Goal: Task Accomplishment & Management: Manage account settings

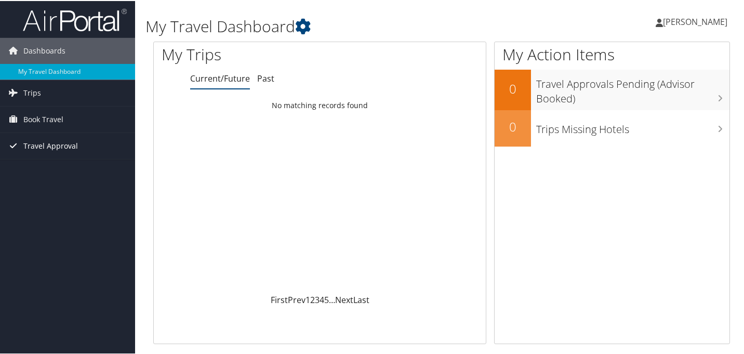
click at [54, 145] on span "Travel Approval" at bounding box center [50, 145] width 55 height 26
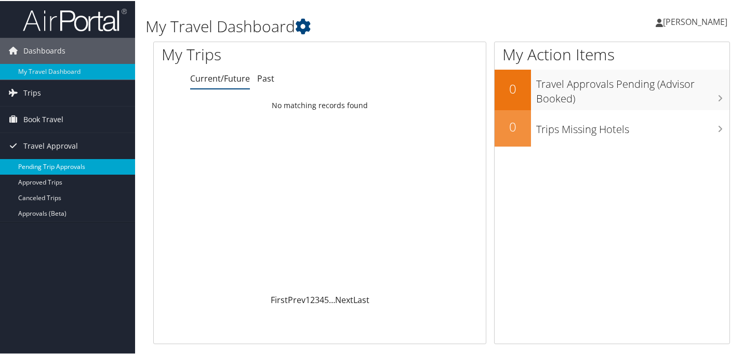
click at [55, 166] on link "Pending Trip Approvals" at bounding box center [67, 166] width 135 height 16
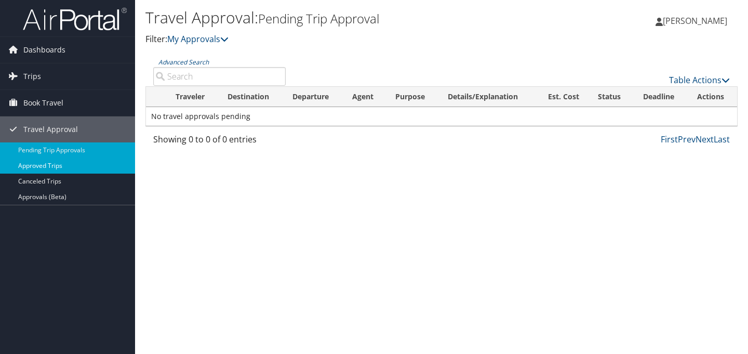
click at [53, 163] on link "Approved Trips" at bounding box center [67, 166] width 135 height 16
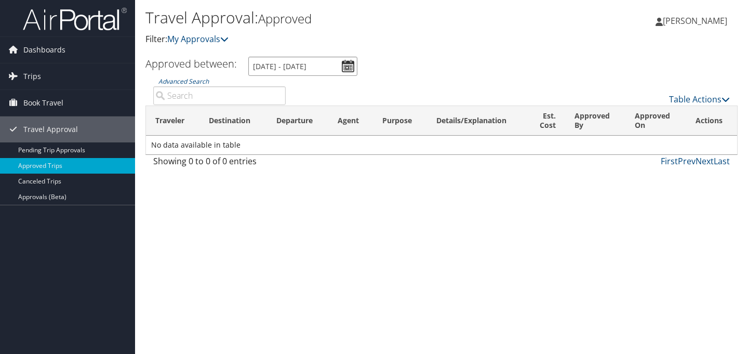
click at [345, 67] on input "[DATE] - [DATE]" at bounding box center [302, 66] width 109 height 19
click at [304, 66] on input "[DATE] - [DATE]" at bounding box center [302, 66] width 109 height 19
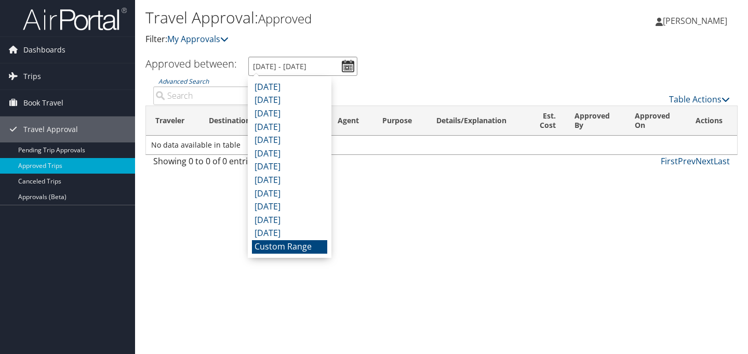
type input "[DATE] - [DATE]"
click at [440, 182] on div "Travel Approval: Approved Filter: My Approvals Qaddafi [PERSON_NAME] Qaddafi [P…" at bounding box center [441, 177] width 613 height 354
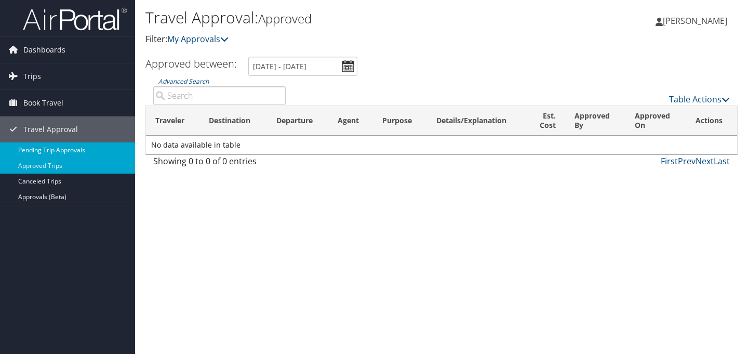
click at [44, 149] on link "Pending Trip Approvals" at bounding box center [67, 150] width 135 height 16
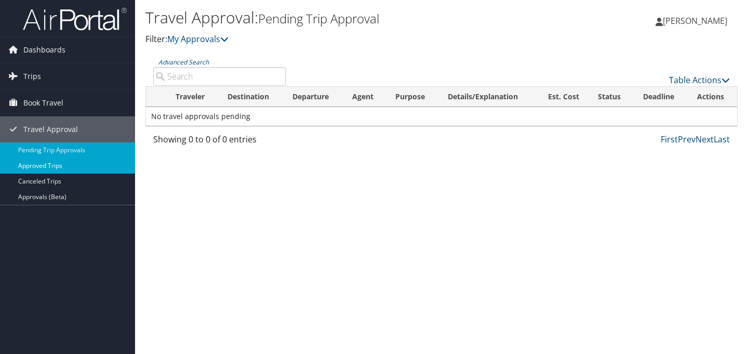
click at [41, 166] on link "Approved Trips" at bounding box center [67, 166] width 135 height 16
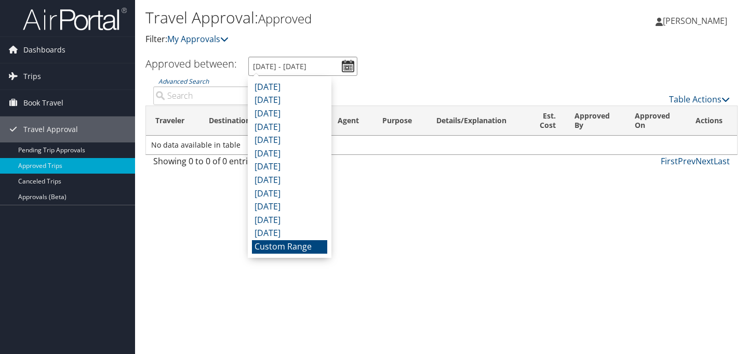
click at [347, 67] on input "9/1/2025 - 10/1/2025" at bounding box center [302, 66] width 109 height 19
click at [297, 249] on li "Custom Range" at bounding box center [289, 247] width 75 height 14
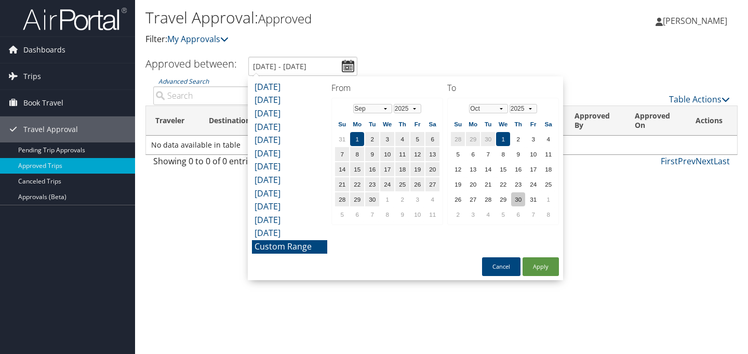
click at [521, 200] on td "30" at bounding box center [518, 199] width 14 height 14
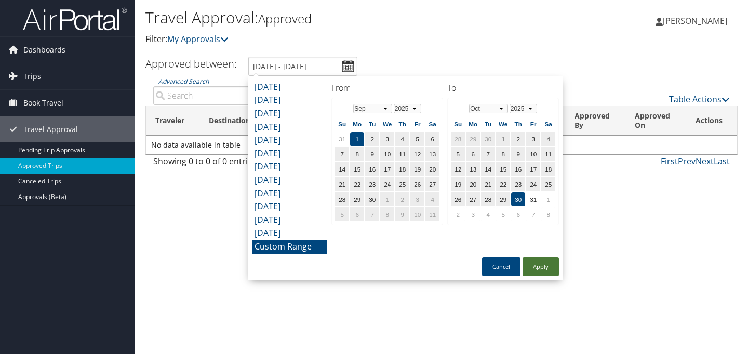
click at [548, 270] on button "Apply" at bounding box center [541, 266] width 36 height 19
type input "9/1/2025 - 10/30/2025"
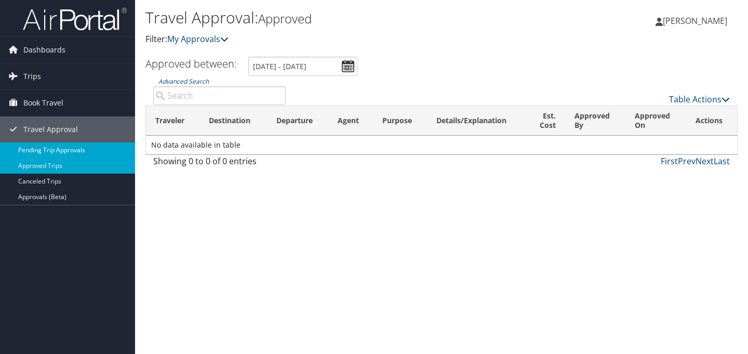
click at [58, 149] on link "Pending Trip Approvals" at bounding box center [67, 150] width 135 height 16
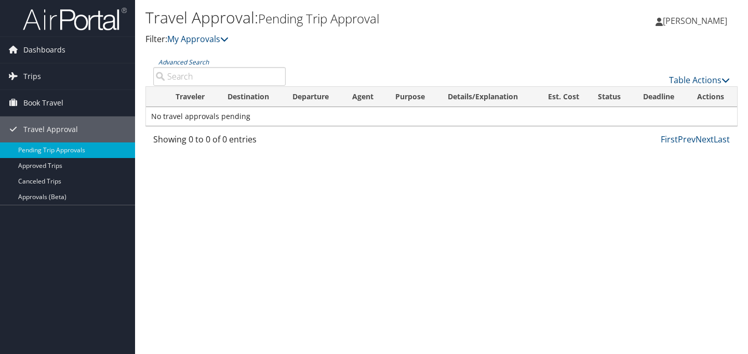
click at [232, 78] on input "Advanced Search" at bounding box center [219, 76] width 133 height 19
type input "boston"
click at [34, 74] on span "Trips" at bounding box center [32, 76] width 18 height 26
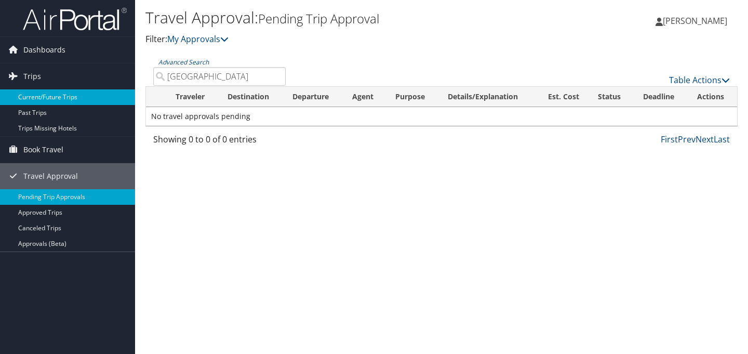
click at [52, 97] on link "Current/Future Trips" at bounding box center [67, 97] width 135 height 16
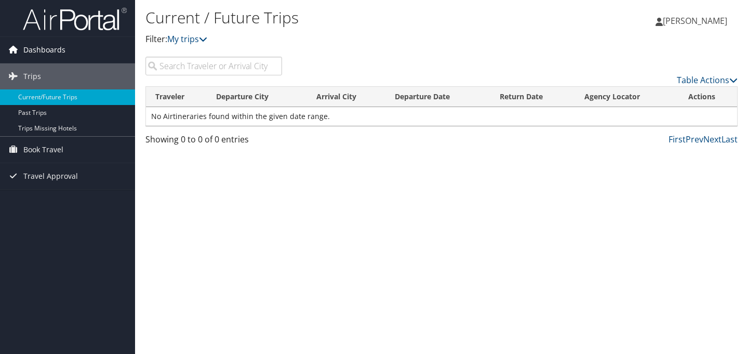
click at [44, 49] on span "Dashboards" at bounding box center [44, 50] width 42 height 26
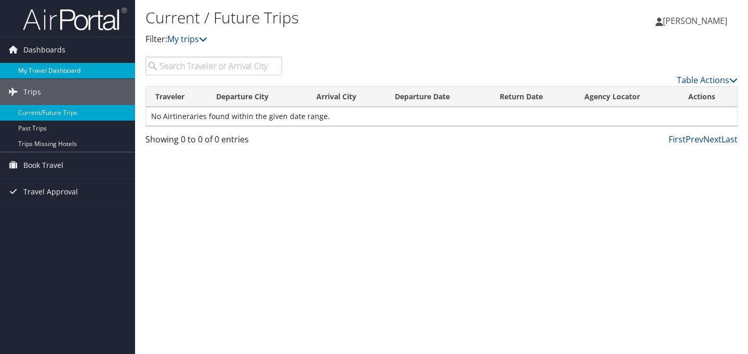
click at [67, 70] on link "My Travel Dashboard" at bounding box center [67, 71] width 135 height 16
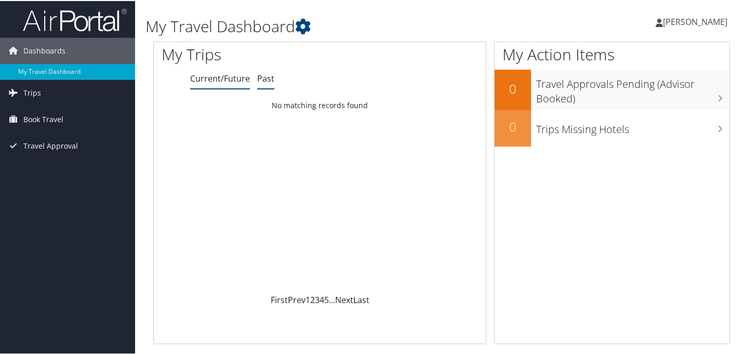
click at [267, 79] on link "Past" at bounding box center [265, 77] width 17 height 11
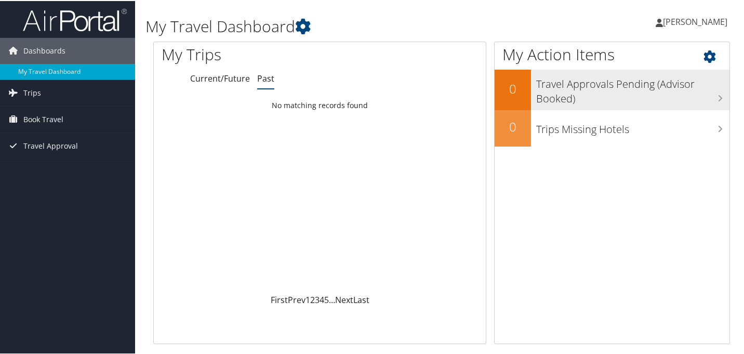
click at [615, 91] on h3 "Travel Approvals Pending (Advisor Booked)" at bounding box center [632, 88] width 193 height 34
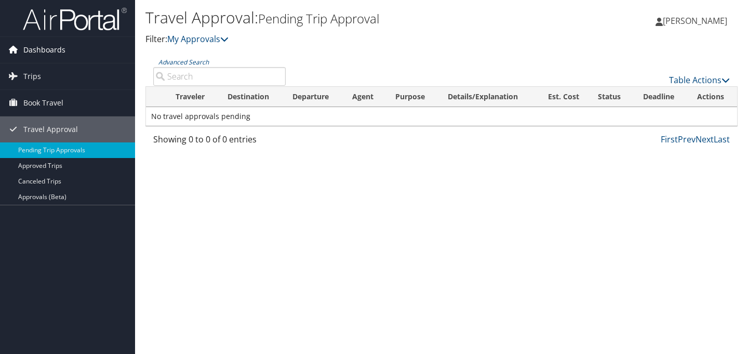
click at [43, 49] on span "Dashboards" at bounding box center [44, 50] width 42 height 26
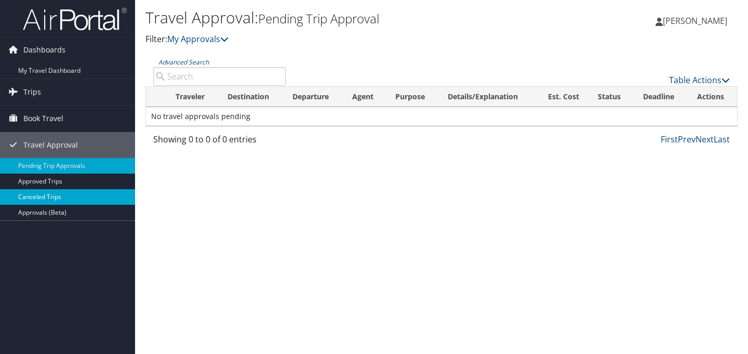
click at [43, 201] on link "Canceled Trips" at bounding box center [67, 197] width 135 height 16
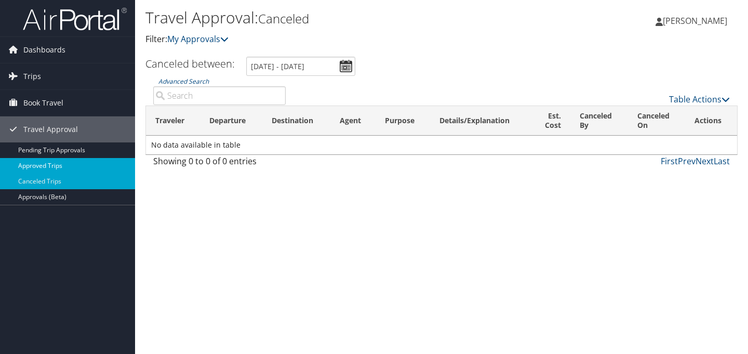
click at [65, 165] on link "Approved Trips" at bounding box center [67, 166] width 135 height 16
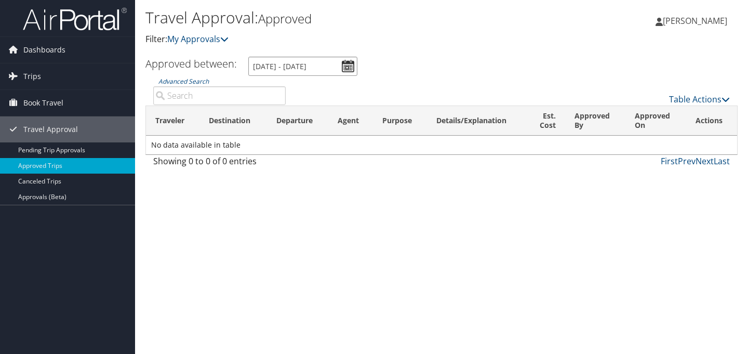
click at [351, 68] on input "9/1/2025 - 10/1/2025" at bounding box center [302, 66] width 109 height 19
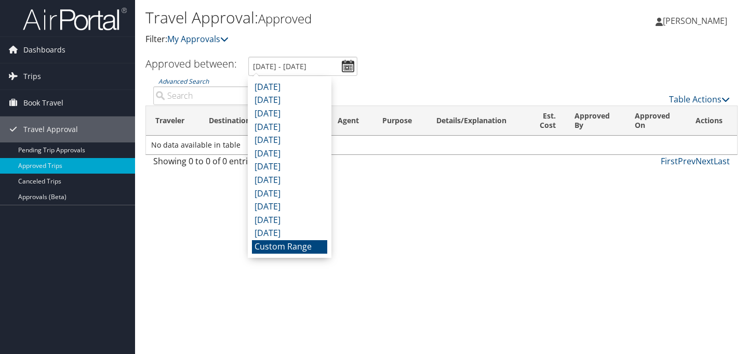
click at [296, 249] on li "Custom Range" at bounding box center [289, 247] width 75 height 14
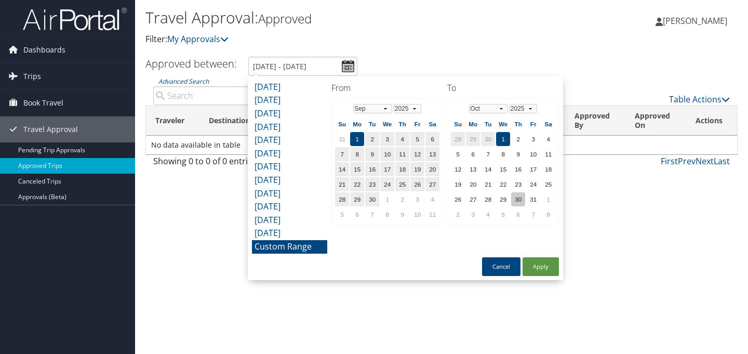
click at [522, 198] on td "30" at bounding box center [518, 199] width 14 height 14
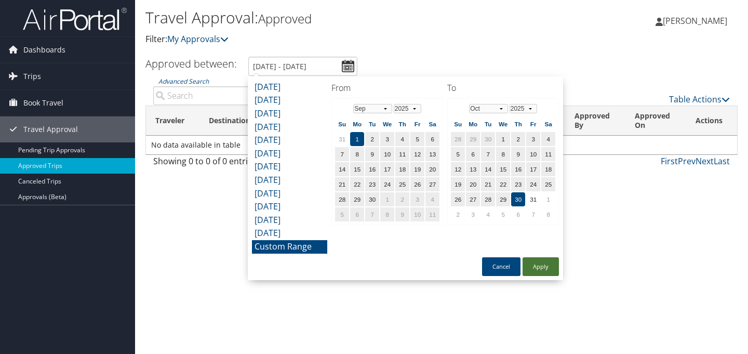
click at [549, 268] on button "Apply" at bounding box center [541, 266] width 36 height 19
type input "9/1/2025 - 10/30/2025"
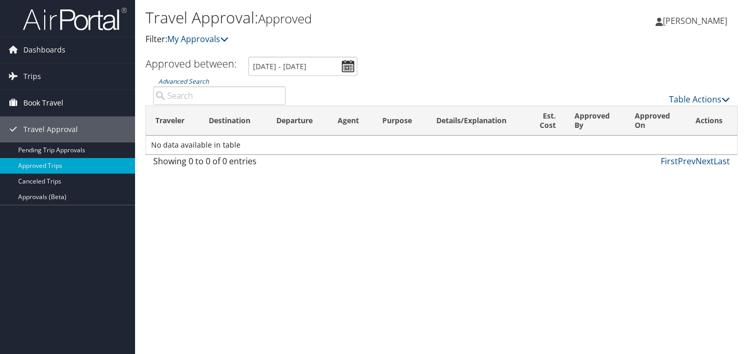
click at [40, 103] on span "Book Travel" at bounding box center [43, 103] width 40 height 26
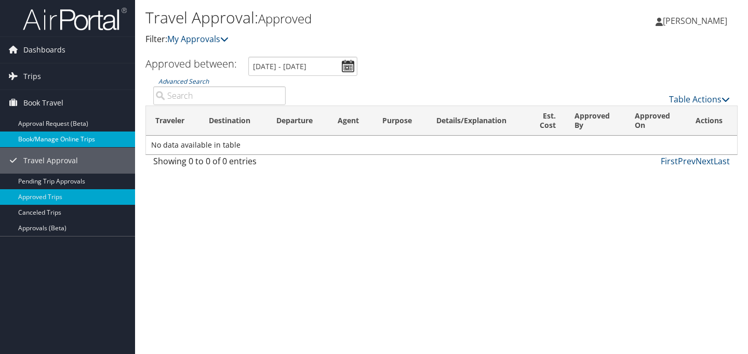
click at [50, 138] on link "Book/Manage Online Trips" at bounding box center [67, 139] width 135 height 16
